Goal: Use online tool/utility: Use online tool/utility

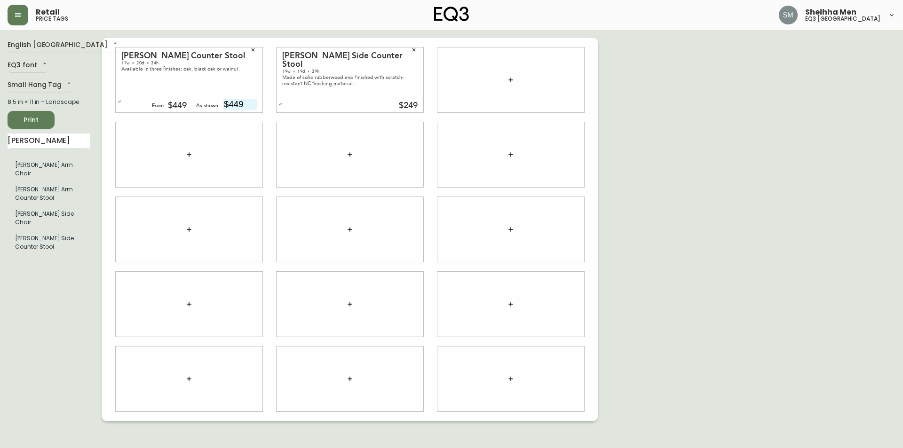
click at [673, 163] on div "English Canada en_CA EQ3 font EQ3 Small Hang Tag small 8.5 in × 11 in – Landsca…" at bounding box center [452, 230] width 888 height 384
click at [511, 80] on icon "button" at bounding box center [511, 80] width 4 height 4
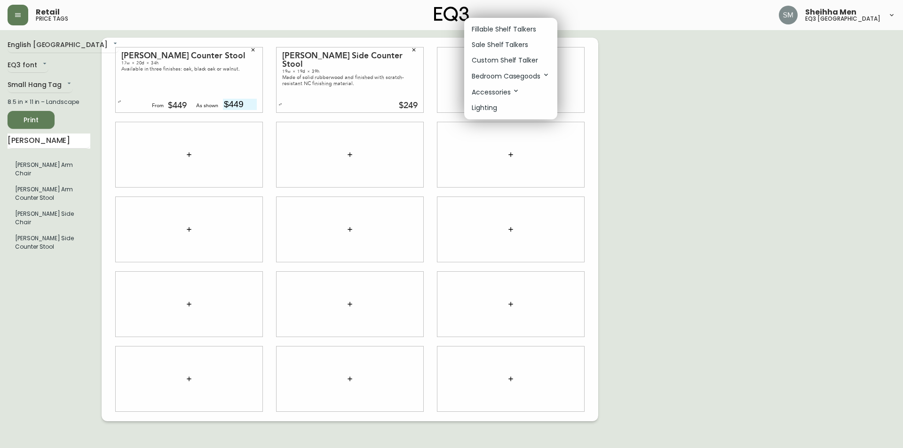
click at [711, 95] on div at bounding box center [451, 224] width 903 height 448
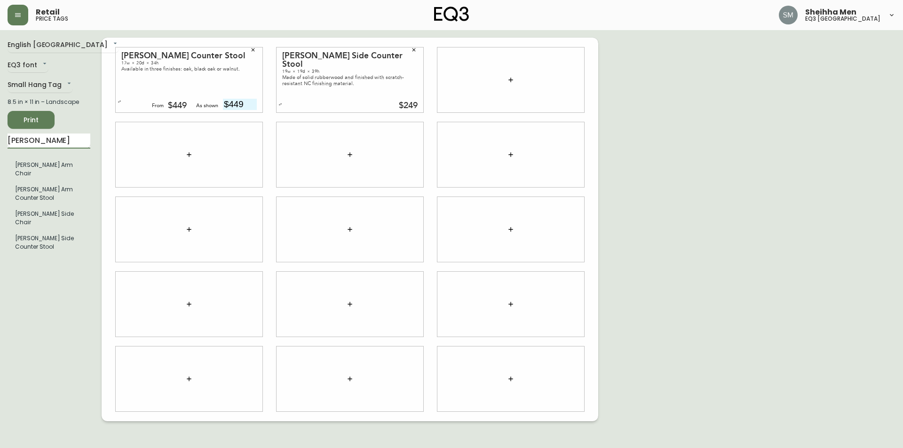
click at [42, 138] on input "[PERSON_NAME]" at bounding box center [49, 141] width 83 height 15
type input "[PERSON_NAME]"
click at [51, 182] on li "[PERSON_NAME] Counter Stool" at bounding box center [49, 194] width 83 height 24
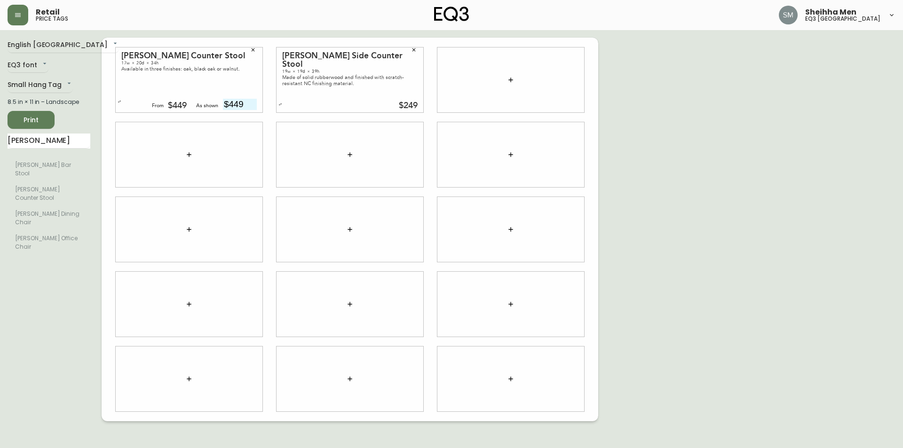
click at [66, 258] on div "English Canada en_CA EQ3 font EQ3 Small Hang Tag small 8.5 in × 11 in – Landsca…" at bounding box center [55, 230] width 94 height 384
click at [50, 182] on li "[PERSON_NAME] Counter Stool" at bounding box center [49, 194] width 83 height 24
click at [719, 183] on div "English Canada en_CA EQ3 font EQ3 Small Hang Tag small 8.5 in × 11 in – Landsca…" at bounding box center [452, 230] width 888 height 384
drag, startPoint x: 36, startPoint y: 141, endPoint x: 0, endPoint y: 141, distance: 36.2
click at [0, 141] on main "English Canada en_CA EQ3 font EQ3 Small Hang Tag small 8.5 in × 11 in – Landsca…" at bounding box center [451, 225] width 903 height 391
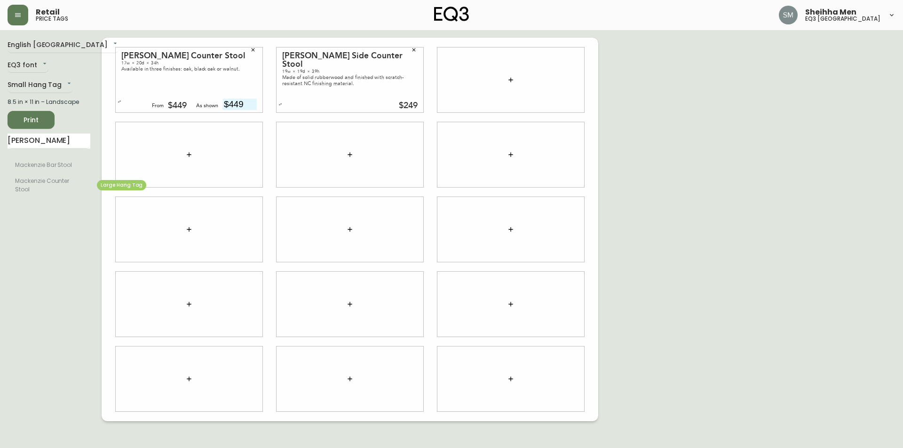
click at [58, 178] on li "Mackenzie Counter Stool" at bounding box center [49, 185] width 83 height 24
click at [45, 272] on div "English Canada en_CA EQ3 font EQ3 Small Hang Tag small 8.5 in × 11 in – Landsca…" at bounding box center [55, 230] width 94 height 384
click at [647, 157] on div "English Canada en_CA EQ3 font EQ3 Small Hang Tag small 8.5 in × 11 in – Landsca…" at bounding box center [452, 230] width 888 height 384
drag, startPoint x: 57, startPoint y: 139, endPoint x: 0, endPoint y: 146, distance: 57.9
click at [0, 146] on main "English Canada en_CA EQ3 font EQ3 Small Hang Tag small 8.5 in × 11 in – Landsca…" at bounding box center [451, 225] width 903 height 391
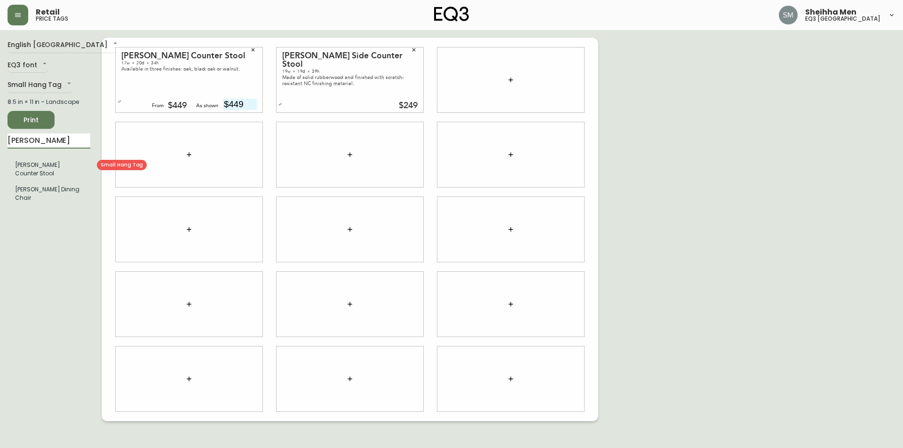
type input "[PERSON_NAME]"
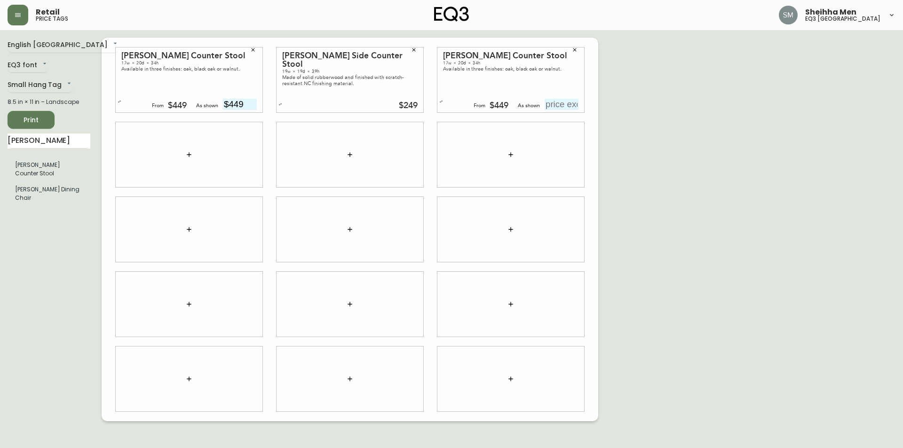
click at [557, 105] on input "text" at bounding box center [562, 104] width 34 height 11
type input "$449"
click at [253, 50] on icon "button" at bounding box center [253, 49] width 3 height 3
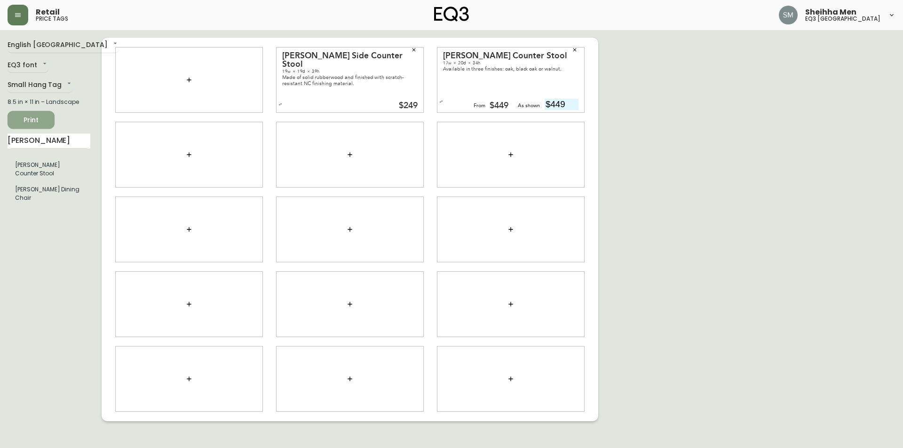
click at [34, 116] on span "Print" at bounding box center [31, 120] width 32 height 12
click at [48, 89] on body "Retail price tags Sheihha Men eq3 [GEOGRAPHIC_DATA] English [GEOGRAPHIC_DATA] e…" at bounding box center [451, 211] width 903 height 422
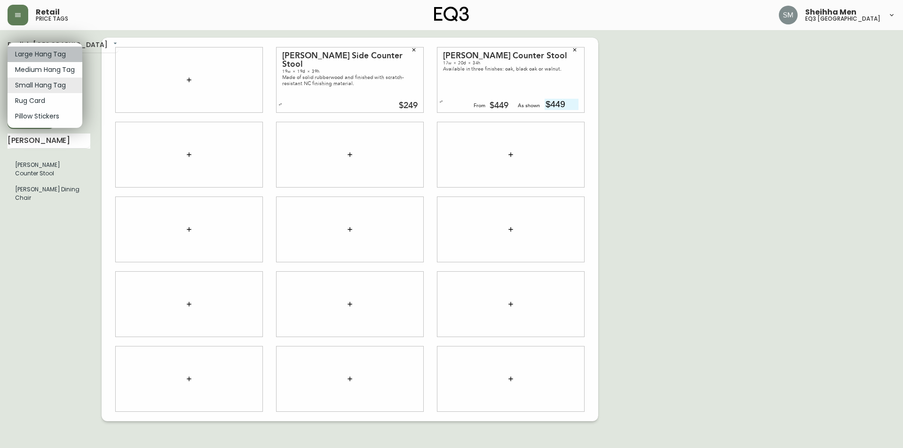
click at [45, 54] on li "Large Hang Tag" at bounding box center [45, 55] width 75 height 16
type input "large"
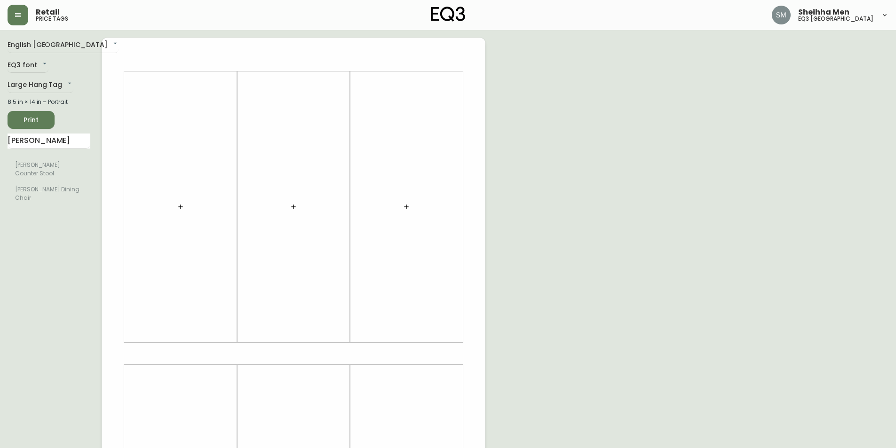
drag, startPoint x: 296, startPoint y: 208, endPoint x: 131, endPoint y: 143, distance: 177.2
click at [192, 147] on div at bounding box center [294, 354] width 384 height 632
click at [83, 140] on input "[PERSON_NAME]" at bounding box center [49, 141] width 83 height 15
click at [82, 139] on input "[PERSON_NAME]" at bounding box center [49, 141] width 83 height 15
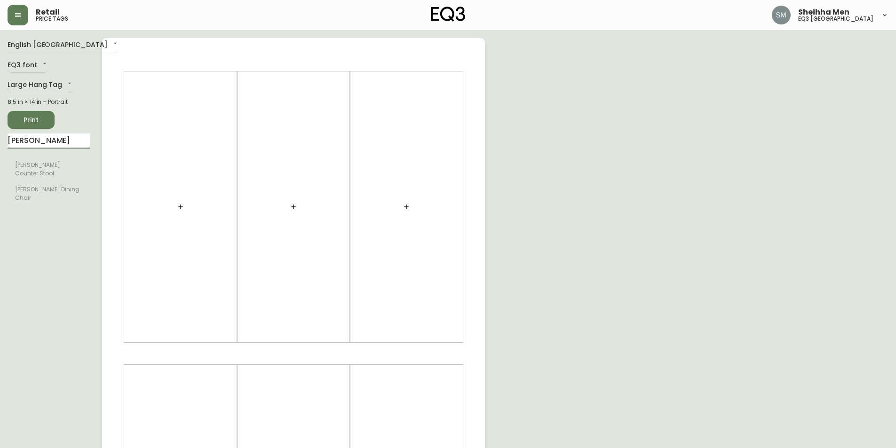
click at [82, 139] on input "[PERSON_NAME]" at bounding box center [49, 141] width 83 height 15
type input "[PERSON_NAME]"
click at [73, 283] on div "English Canada en_CA EQ3 font EQ3 Large Hang Tag large 8.5 in × 14 in – Portrai…" at bounding box center [55, 354] width 94 height 632
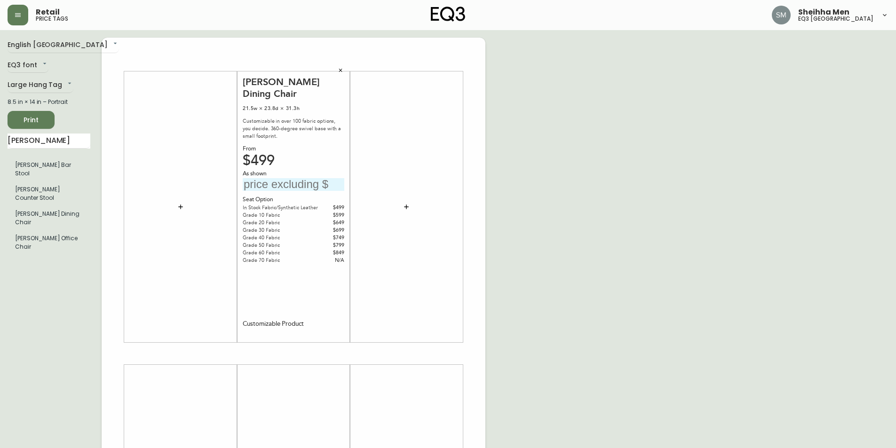
click at [323, 178] on input "text" at bounding box center [294, 184] width 102 height 13
type input "$499"
click at [624, 112] on div "English Canada en_CA EQ3 font EQ3 Large Hang Tag large 8.5 in × 14 in – Portrai…" at bounding box center [448, 354] width 881 height 632
drag, startPoint x: 57, startPoint y: 143, endPoint x: 0, endPoint y: 141, distance: 57.4
click at [0, 141] on main "English Canada en_CA EQ3 font EQ3 Large Hang Tag large 8.5 in × 14 in – Portrai…" at bounding box center [448, 350] width 896 height 640
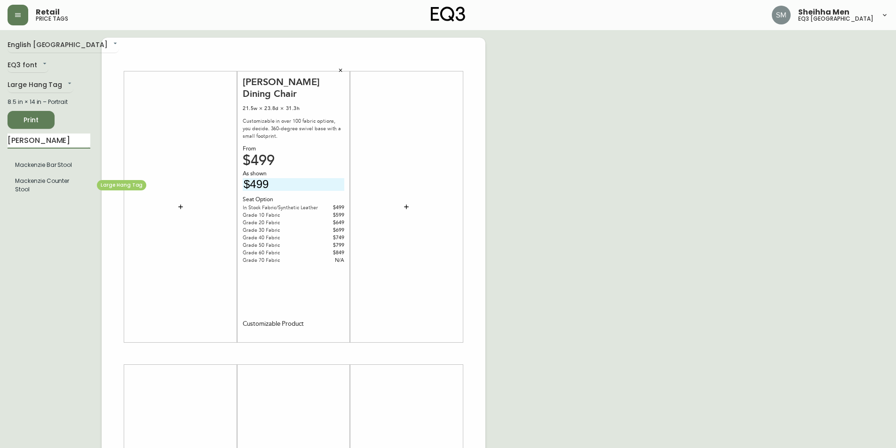
type input "[PERSON_NAME]"
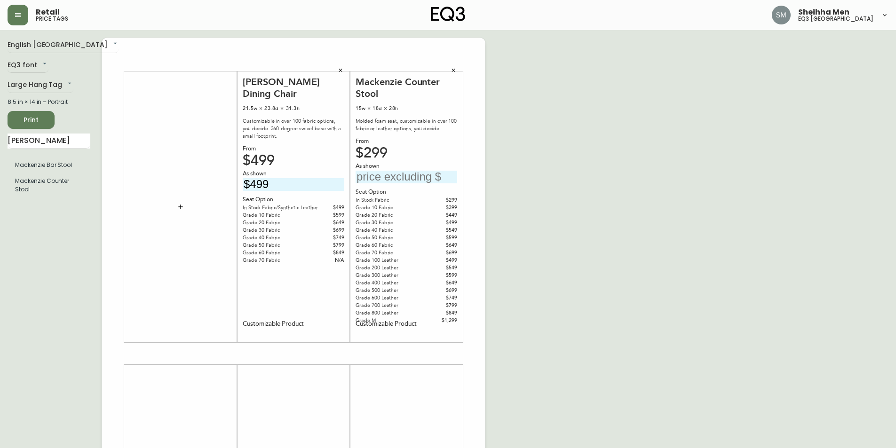
click at [400, 182] on input "text" at bounding box center [407, 177] width 102 height 13
type input "$299"
click at [736, 189] on div "English [GEOGRAPHIC_DATA] en_CA EQ3 font EQ3 Large Hang Tag large 8.5 in × 14 i…" at bounding box center [448, 354] width 881 height 632
click at [565, 167] on div "English [GEOGRAPHIC_DATA] en_CA EQ3 font EQ3 Large Hang Tag large 8.5 in × 14 i…" at bounding box center [448, 354] width 881 height 632
click at [558, 156] on div "English [GEOGRAPHIC_DATA] en_CA EQ3 font EQ3 Large Hang Tag large 8.5 in × 14 i…" at bounding box center [448, 354] width 881 height 632
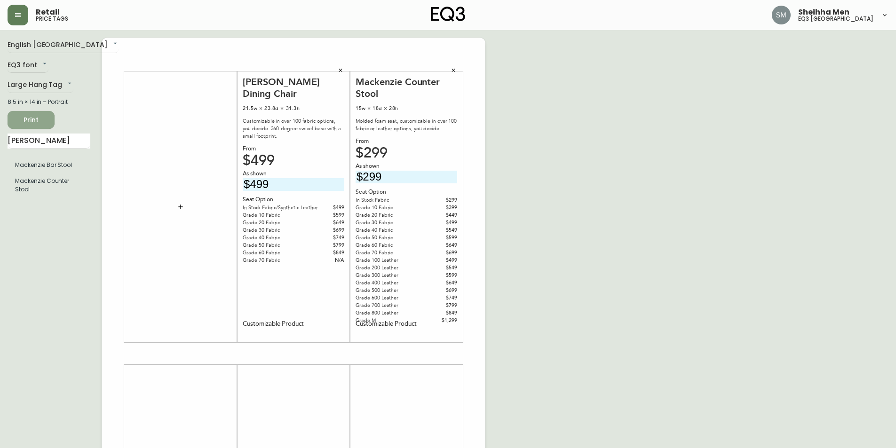
click at [21, 121] on span "Print" at bounding box center [31, 120] width 32 height 12
click at [15, 125] on button "Print" at bounding box center [31, 120] width 47 height 18
click at [105, 300] on div "[PERSON_NAME] Dining Chair 21.5w × 23.8d × 31.3h Customizable in over 100 fabri…" at bounding box center [294, 354] width 384 height 632
click at [47, 124] on span "Print" at bounding box center [31, 120] width 32 height 12
click at [454, 70] on icon "button" at bounding box center [454, 71] width 6 height 6
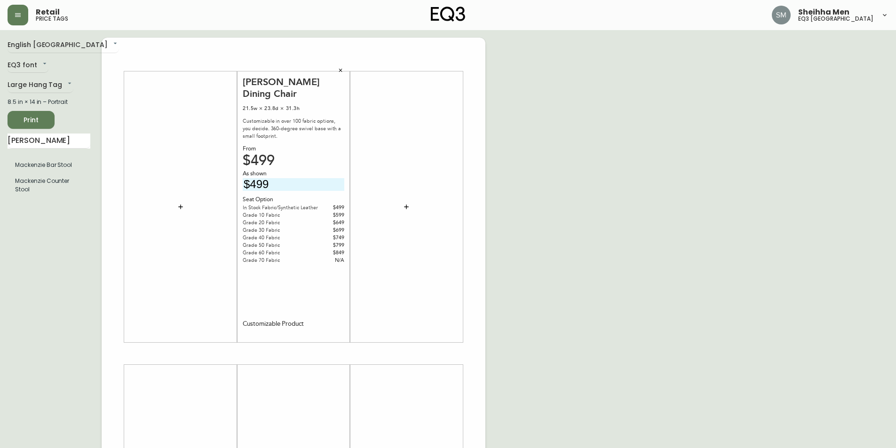
click at [344, 70] on button "button" at bounding box center [341, 71] width 14 height 14
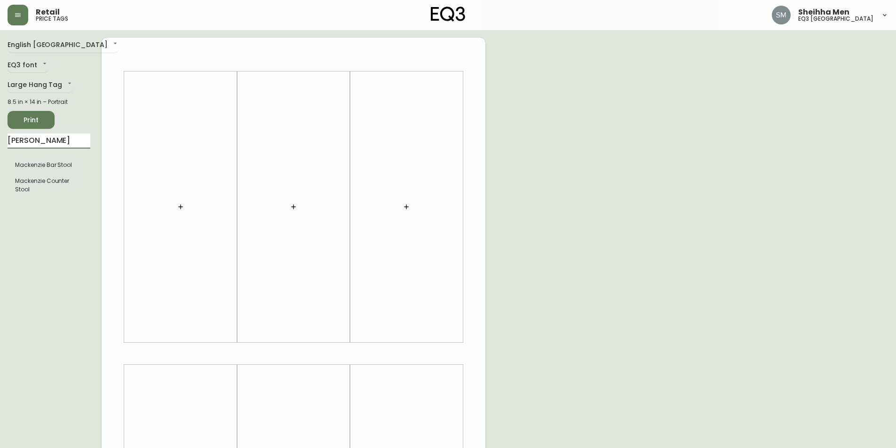
drag, startPoint x: 68, startPoint y: 140, endPoint x: 0, endPoint y: 127, distance: 69.1
click at [0, 146] on main "English [GEOGRAPHIC_DATA] en_CA EQ3 font EQ3 Large Hang Tag large 8.5 in × 14 i…" at bounding box center [448, 350] width 896 height 640
type input "[PERSON_NAME]"
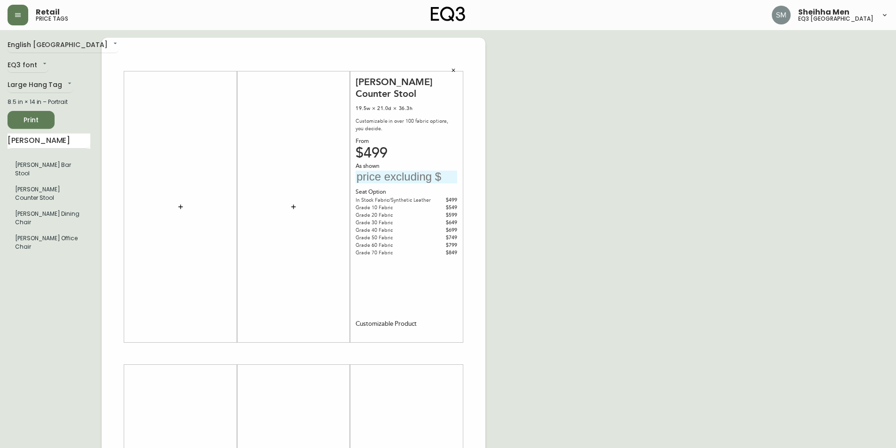
click at [414, 171] on input "text" at bounding box center [407, 177] width 102 height 13
type input "$499"
click at [581, 153] on div "English Canada en_CA EQ3 font EQ3 Large Hang Tag large 8.5 in × 14 in – Portrai…" at bounding box center [448, 354] width 881 height 632
click at [36, 122] on span "Print" at bounding box center [31, 120] width 32 height 12
drag, startPoint x: 703, startPoint y: 126, endPoint x: 712, endPoint y: 106, distance: 21.7
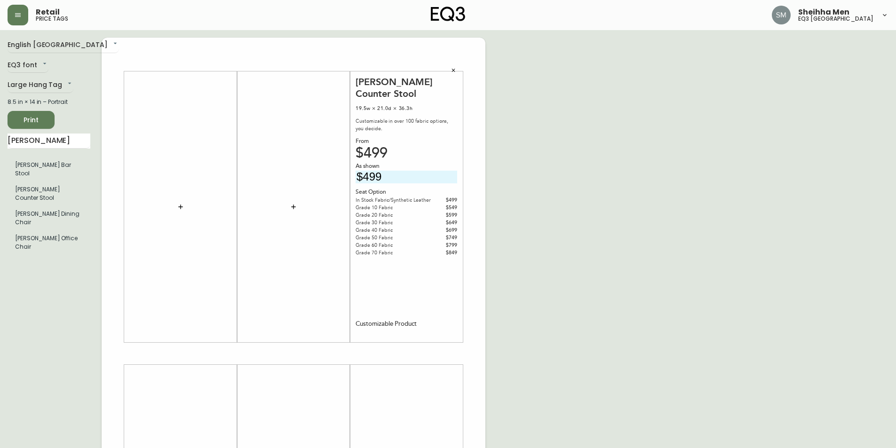
click at [712, 106] on div "English Canada en_CA EQ3 font EQ3 Large Hang Tag large 8.5 in × 14 in – Portrai…" at bounding box center [448, 354] width 881 height 632
